Goal: Find specific page/section: Find specific page/section

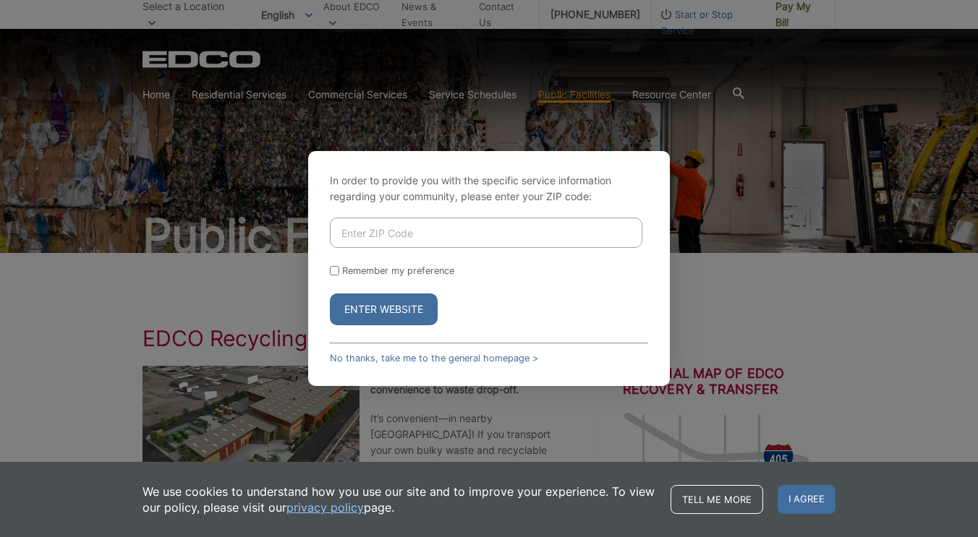
click at [432, 226] on input "Enter ZIP Code" at bounding box center [486, 233] width 313 height 30
type input "90804"
click at [330, 294] on button "Enter Website" at bounding box center [384, 310] width 108 height 32
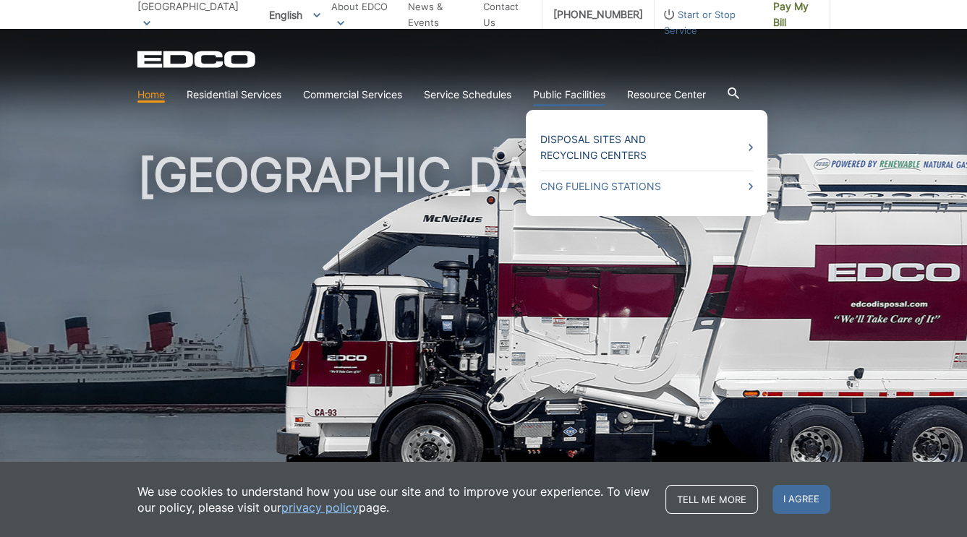
click at [611, 148] on link "Disposal Sites and Recycling Centers" at bounding box center [646, 148] width 213 height 32
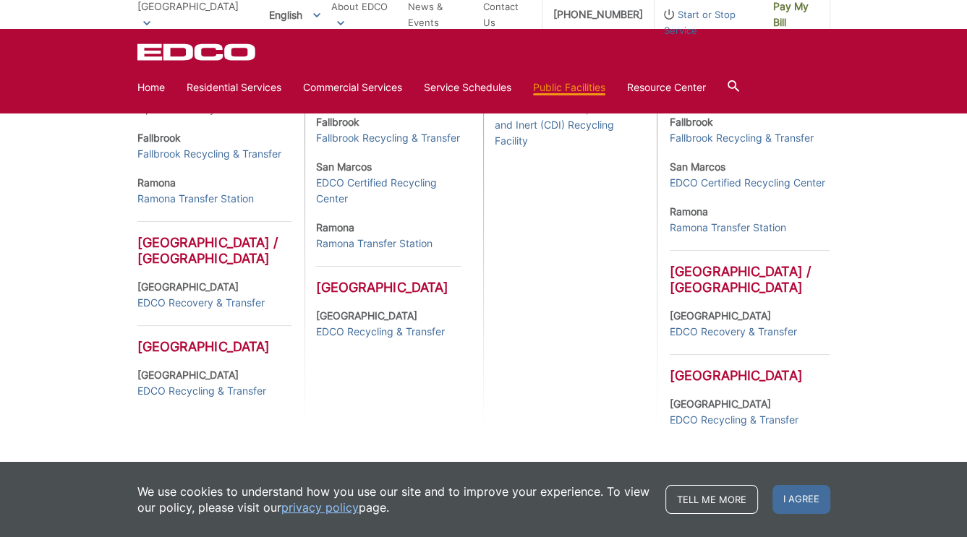
scroll to position [651, 0]
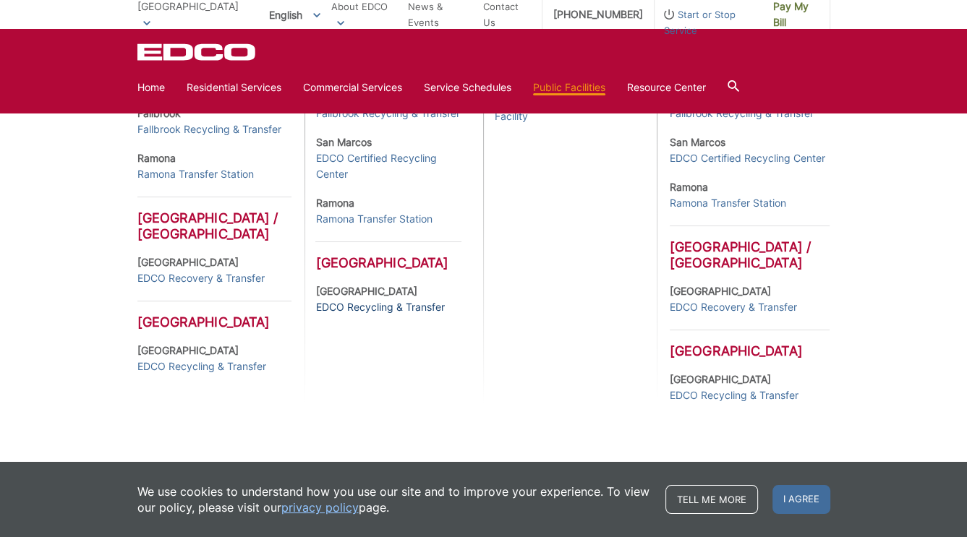
click at [381, 315] on link "EDCO Recycling & Transfer" at bounding box center [379, 307] width 129 height 16
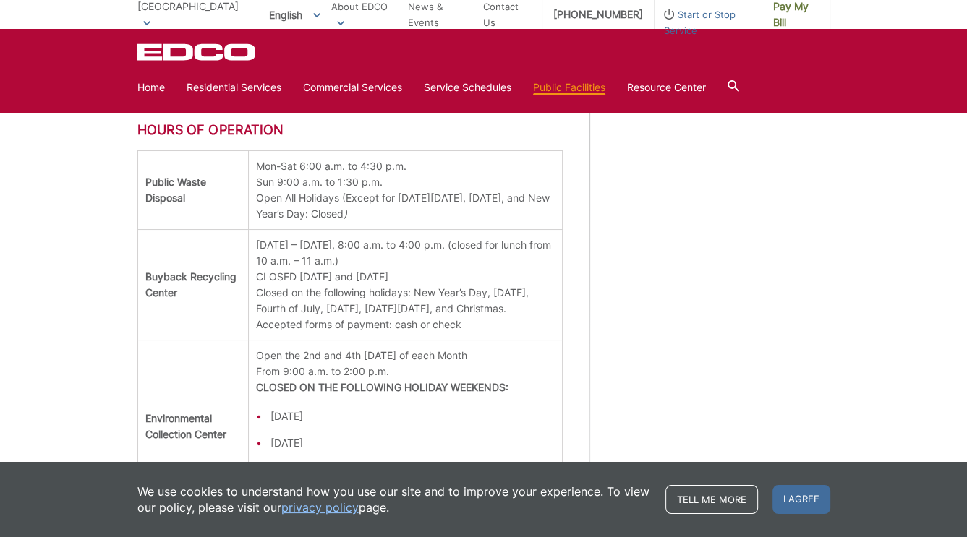
scroll to position [1592, 0]
